Goal: Navigation & Orientation: Understand site structure

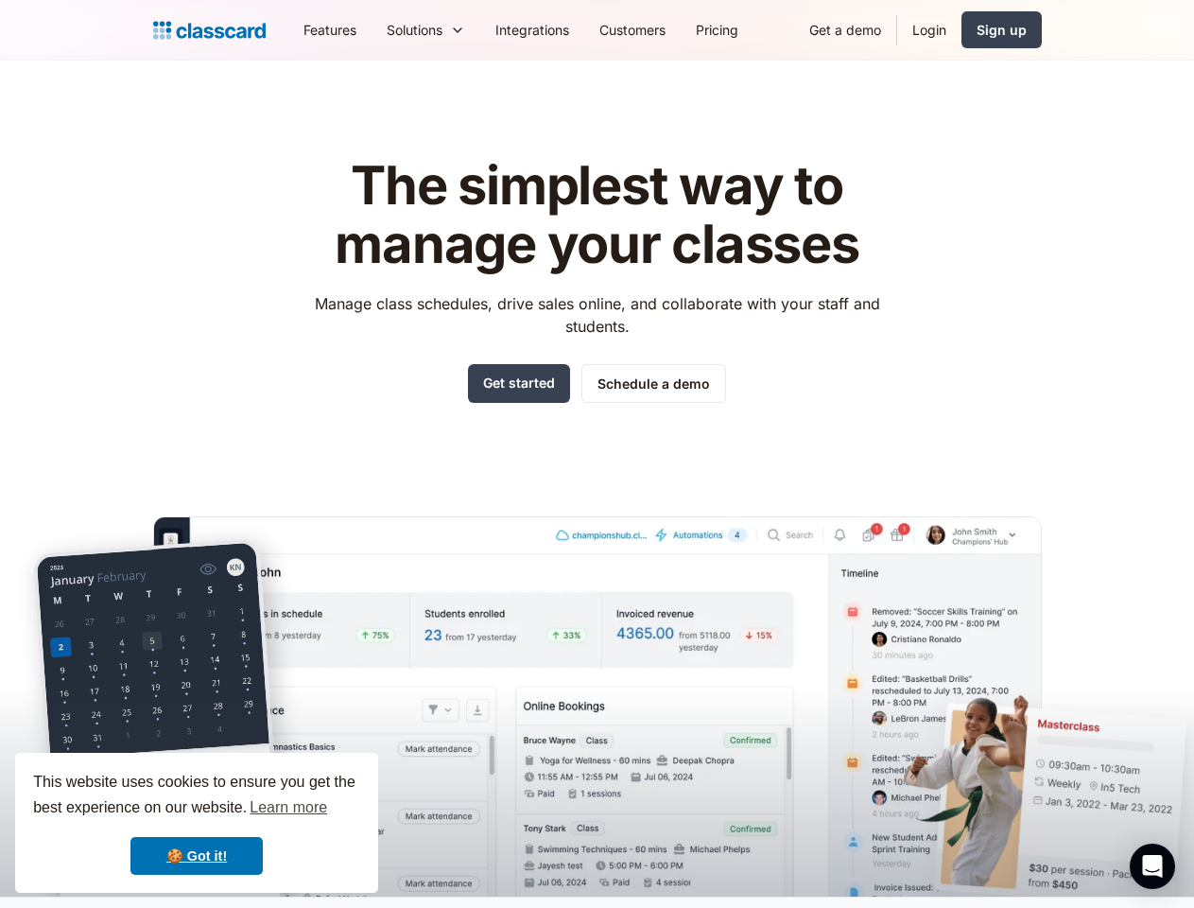
click at [597, 454] on div "The simplest way to manage your classes Manage class schedules, drive sales onl…" at bounding box center [597, 512] width 889 height 770
click at [197, 823] on div "This website uses cookies to ensure you get the best experience on our website.…" at bounding box center [196, 823] width 363 height 140
click at [665, 29] on nav "Features Resources Blog The latest industry news, updates and info. Customer st…" at bounding box center [665, 30] width 754 height 43
click at [372, 29] on div "Solutions Sports academy Swim school Dance studio Gymnastics Music school Marti…" at bounding box center [426, 30] width 109 height 43
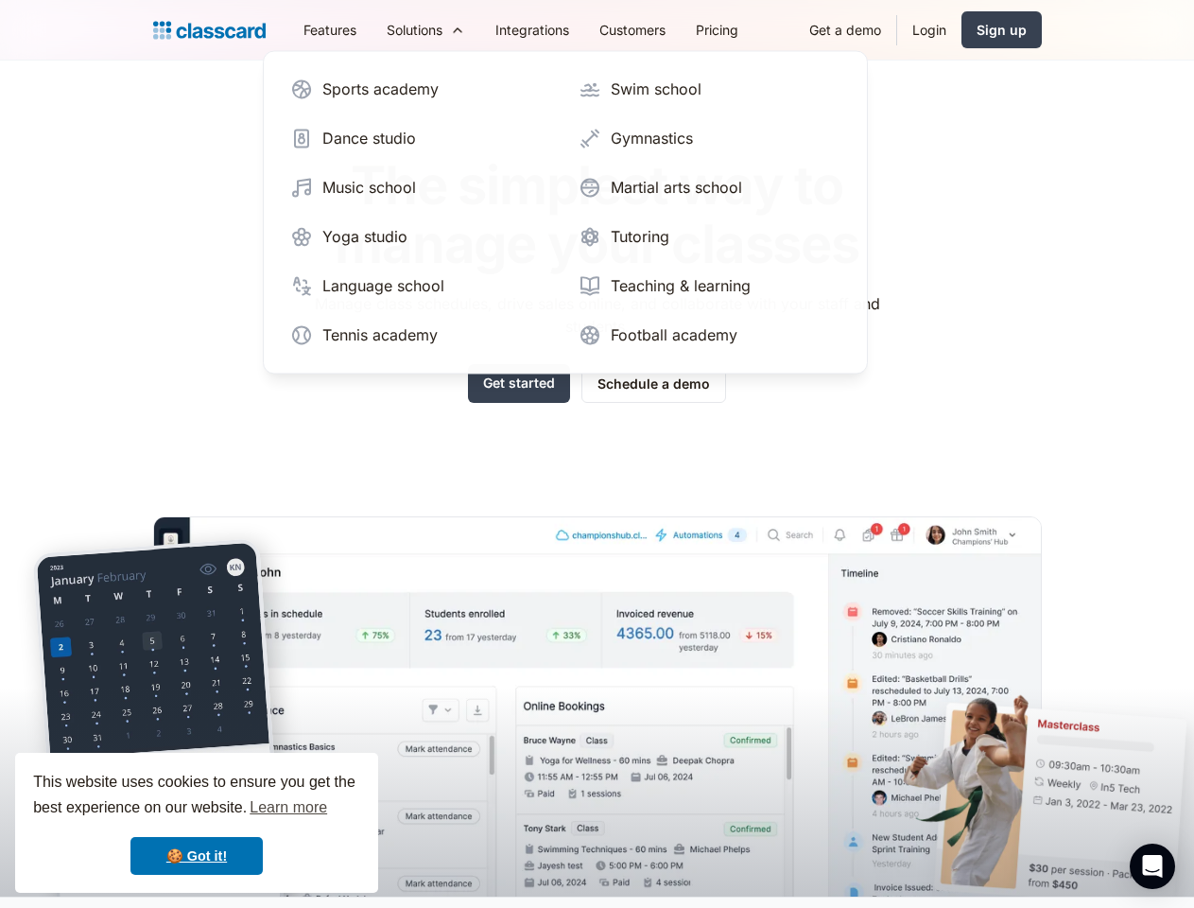
click at [1153, 866] on icon "Open Intercom Messenger" at bounding box center [1153, 866] width 20 height 23
